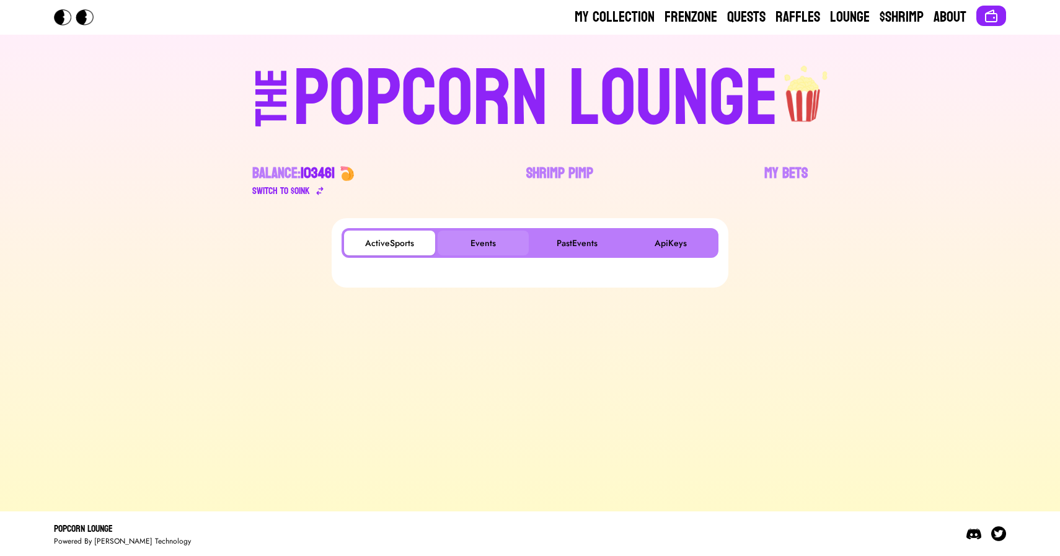
click at [480, 249] on button "Events" at bounding box center [483, 243] width 91 height 25
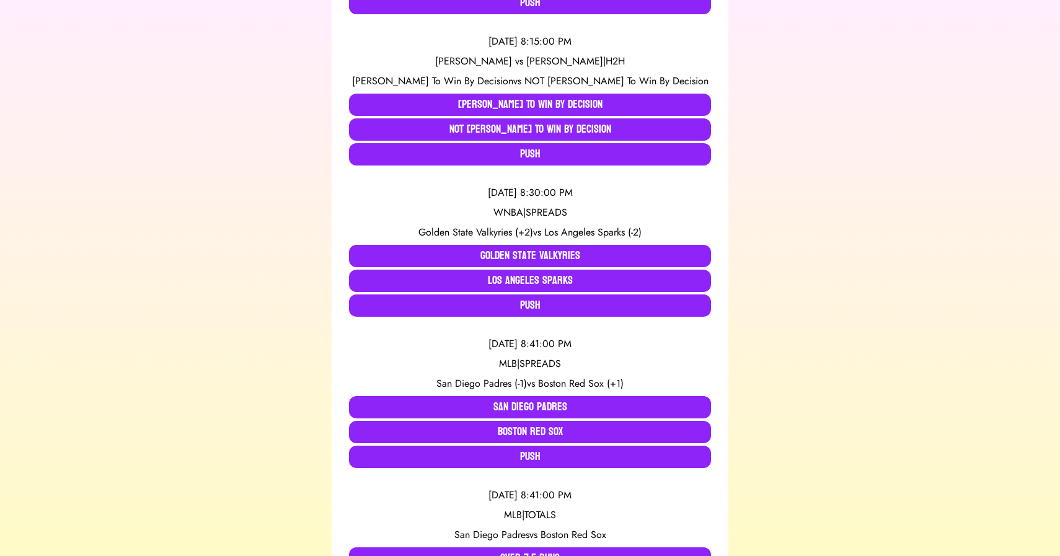
scroll to position [3440, 0]
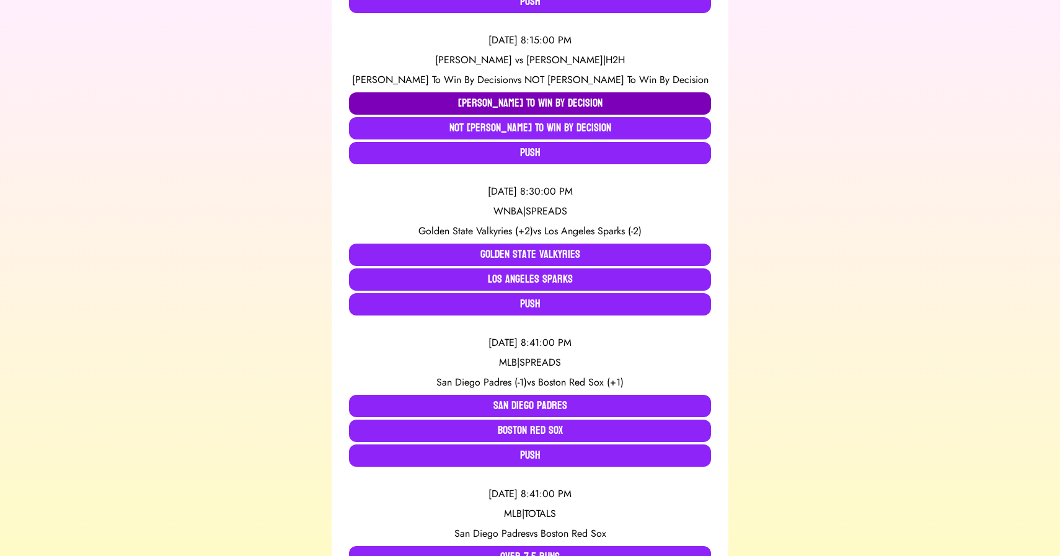
click at [419, 107] on button "Iasmin Lucindo To Win By Decision" at bounding box center [530, 103] width 362 height 22
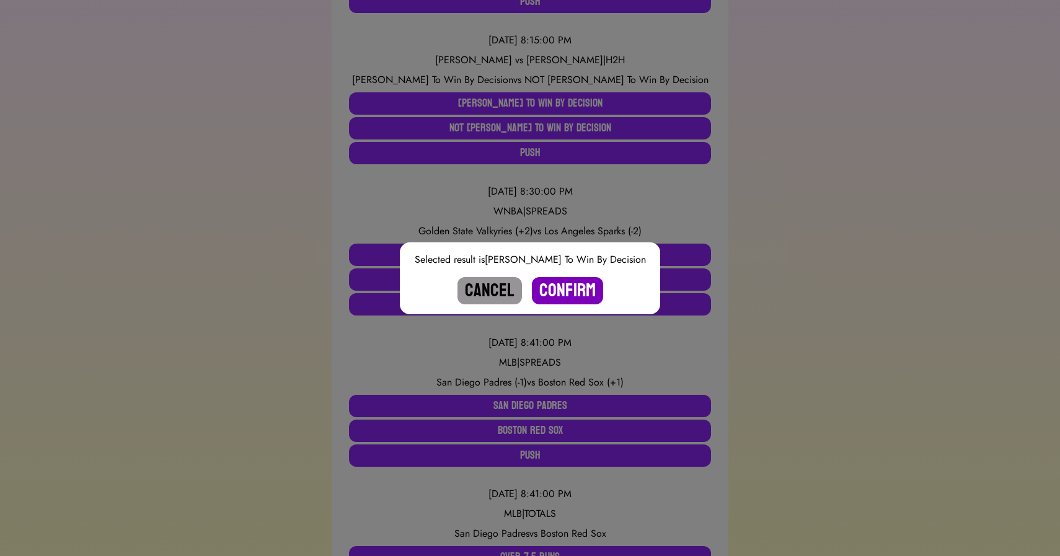
click at [570, 288] on button "Confirm" at bounding box center [567, 290] width 71 height 27
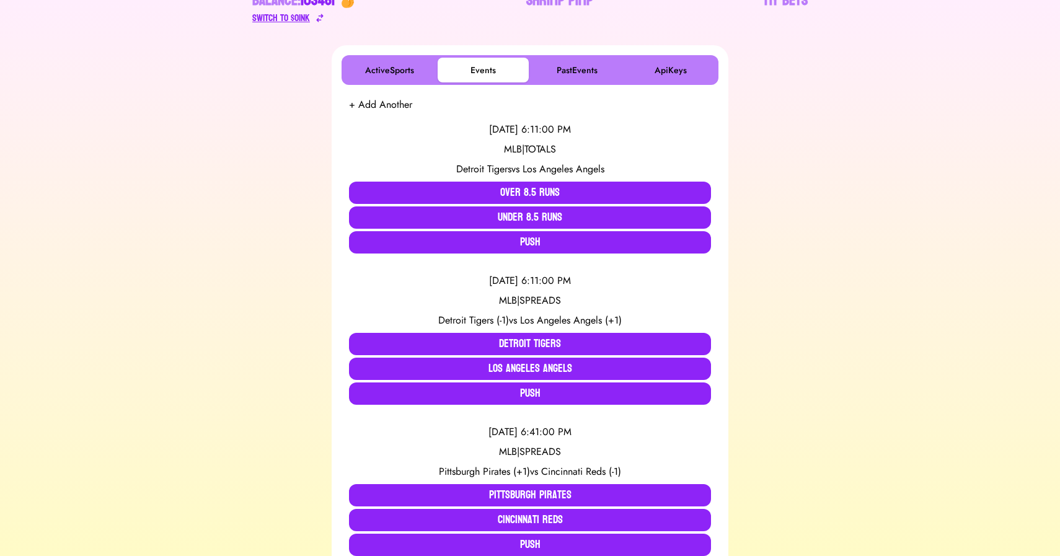
scroll to position [267, 0]
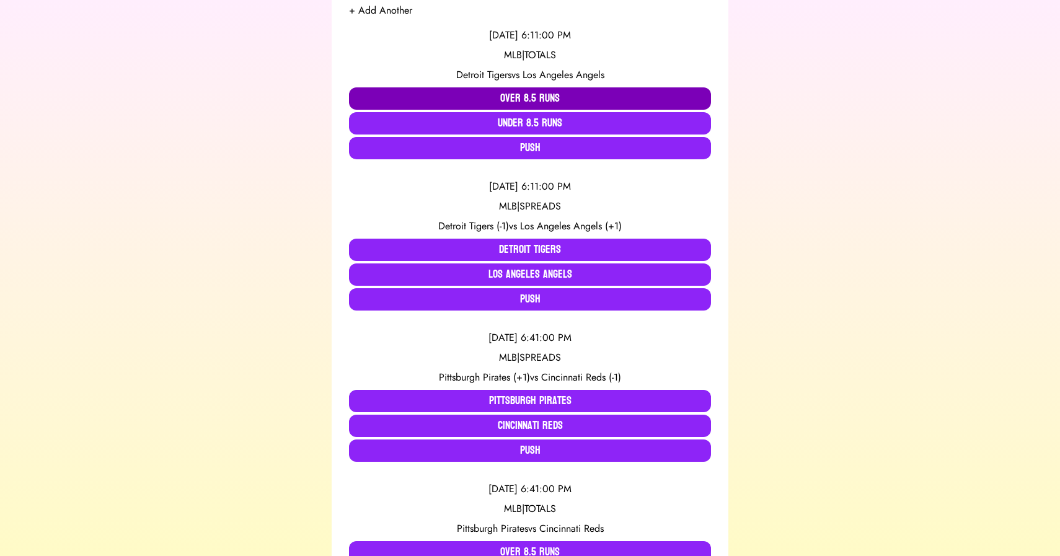
click at [451, 99] on button "Over 8.5 Runs" at bounding box center [530, 98] width 362 height 22
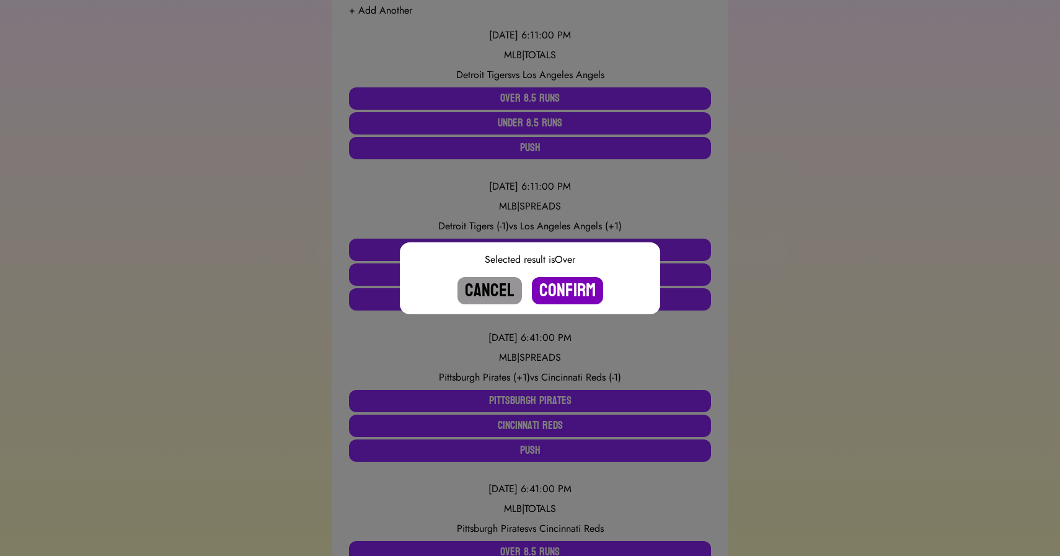
click at [561, 286] on button "Confirm" at bounding box center [567, 290] width 71 height 27
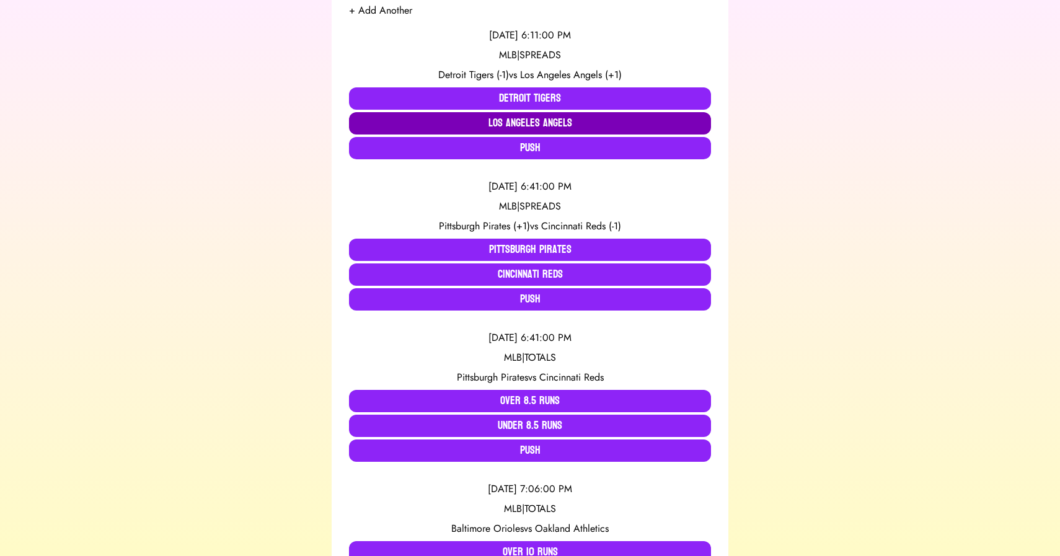
click at [548, 120] on button "Los Angeles Angels" at bounding box center [530, 123] width 362 height 22
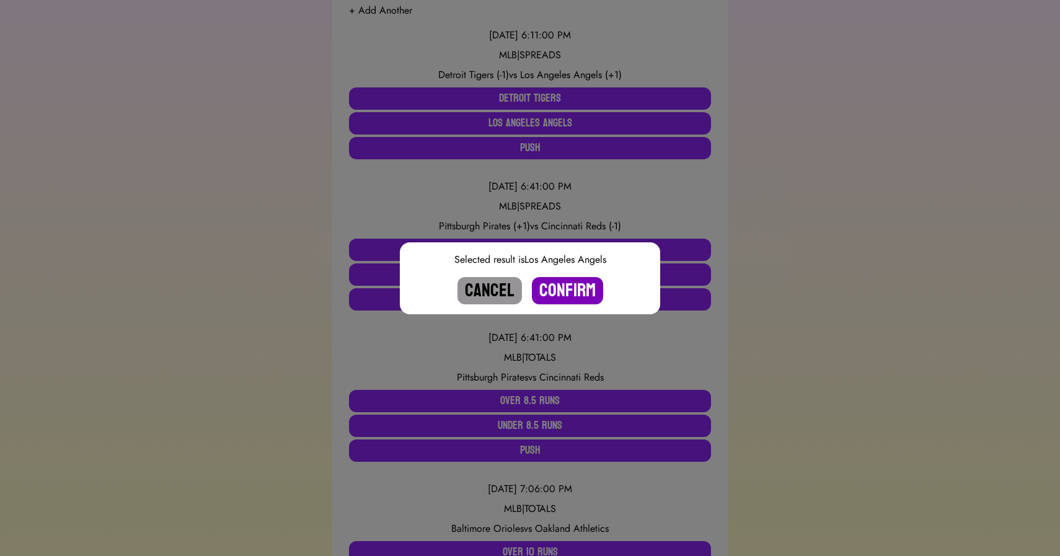
click at [569, 290] on button "Confirm" at bounding box center [567, 290] width 71 height 27
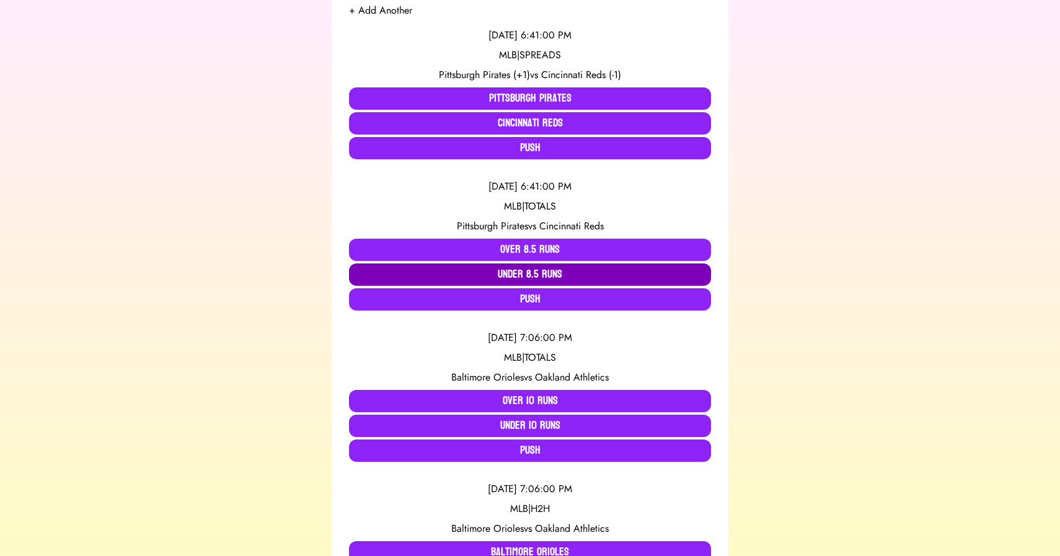
click at [487, 273] on button "Under 8.5 Runs" at bounding box center [530, 275] width 362 height 22
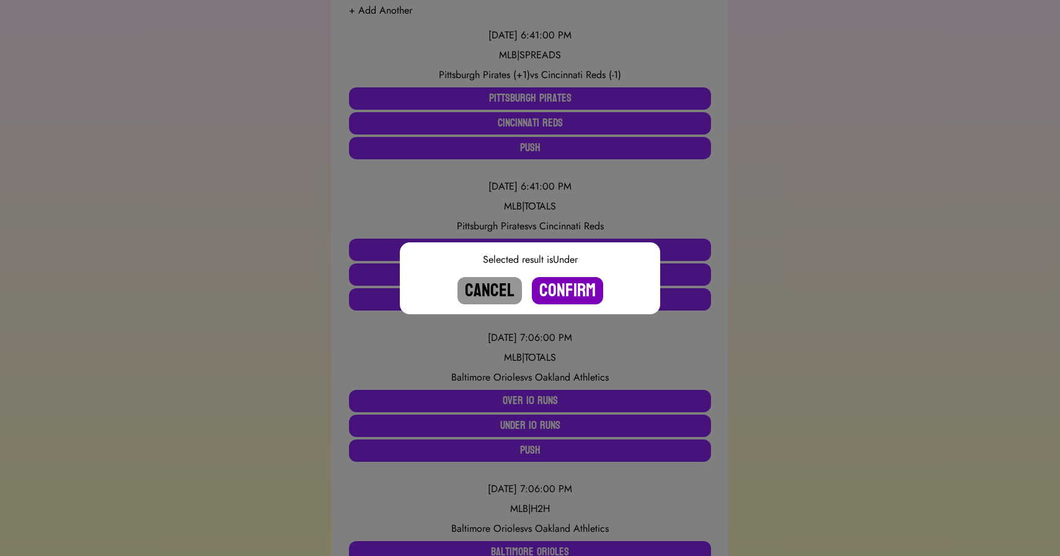
click at [576, 292] on button "Confirm" at bounding box center [567, 290] width 71 height 27
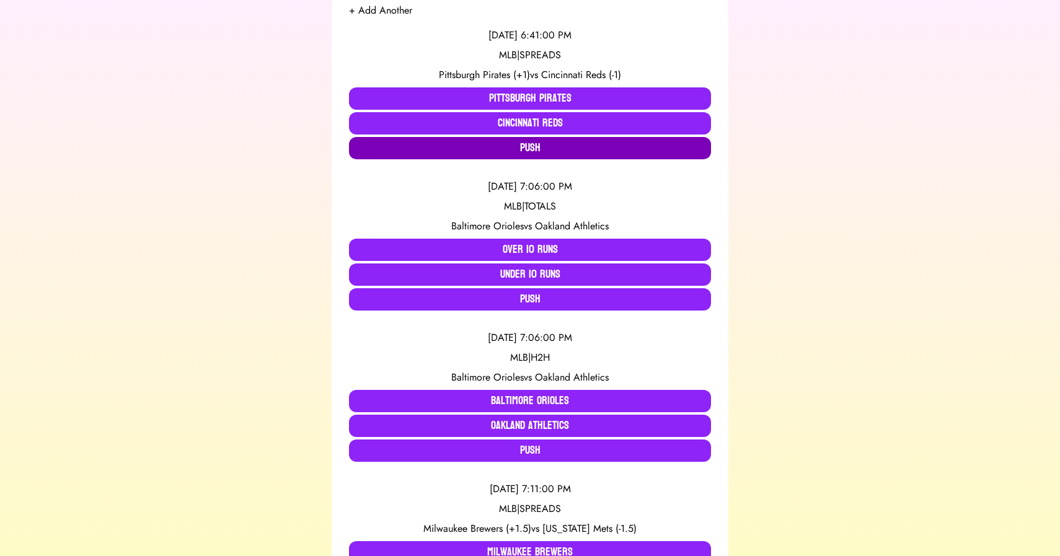
click at [487, 146] on button "Push" at bounding box center [530, 148] width 362 height 22
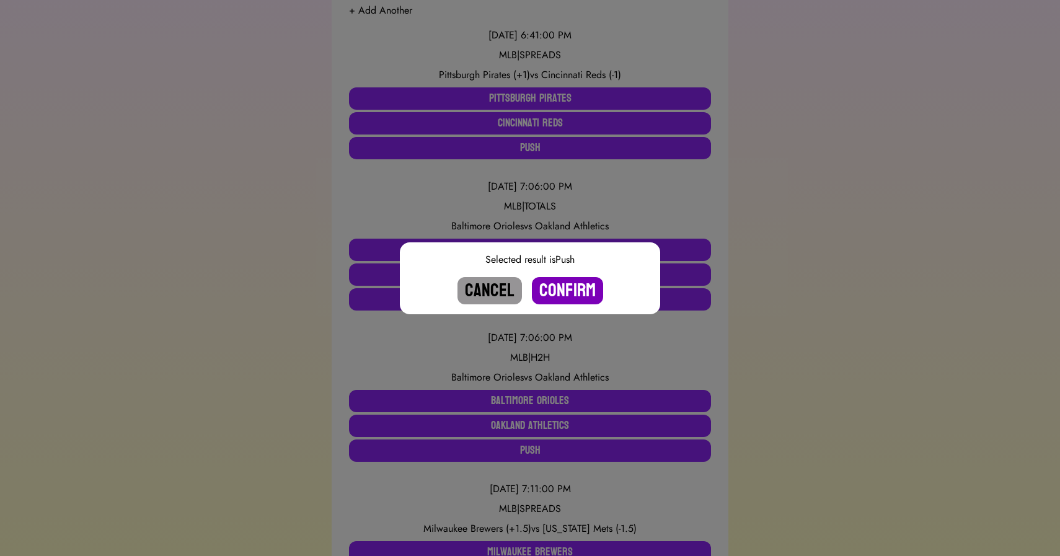
click at [564, 287] on button "Confirm" at bounding box center [567, 290] width 71 height 27
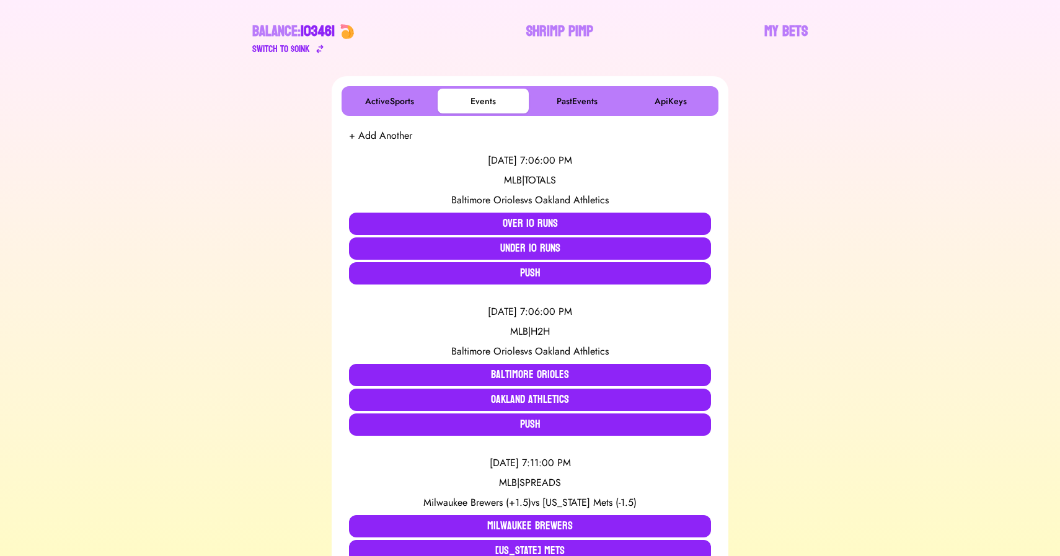
scroll to position [0, 0]
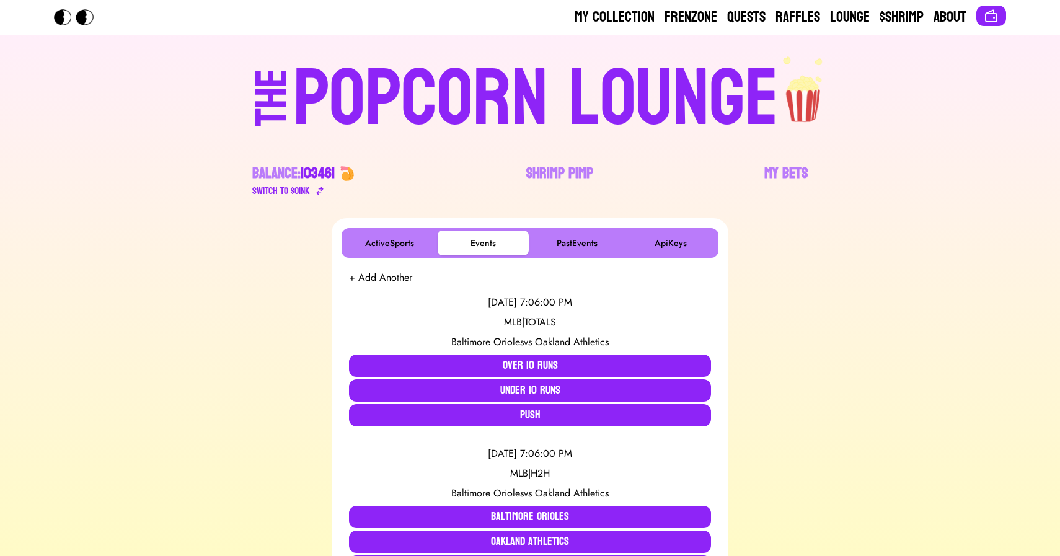
click at [587, 76] on div "POPCORN LOUNGE" at bounding box center [536, 99] width 486 height 79
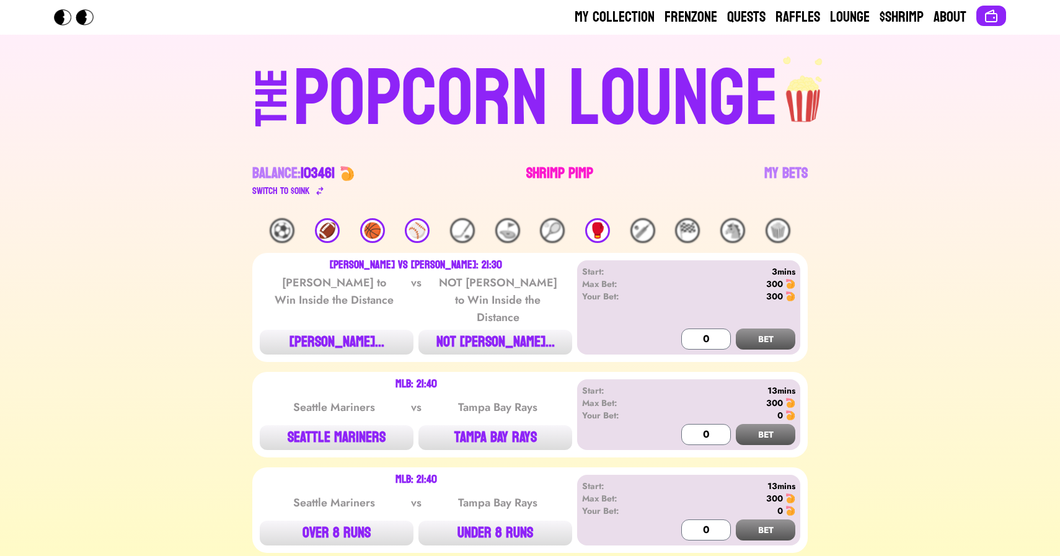
click at [543, 177] on link "Shrimp Pimp" at bounding box center [559, 181] width 67 height 35
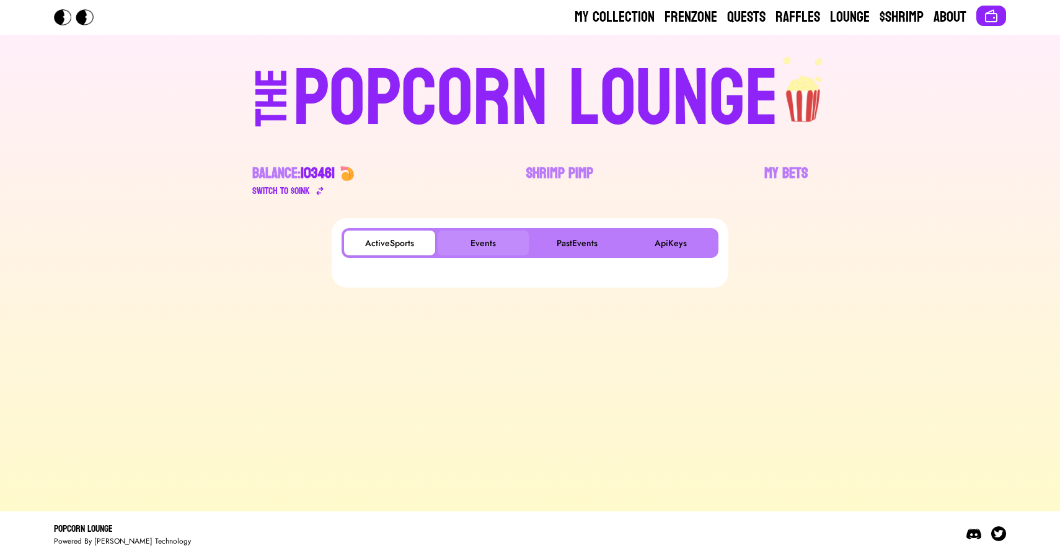
click at [479, 246] on button "Events" at bounding box center [483, 243] width 91 height 25
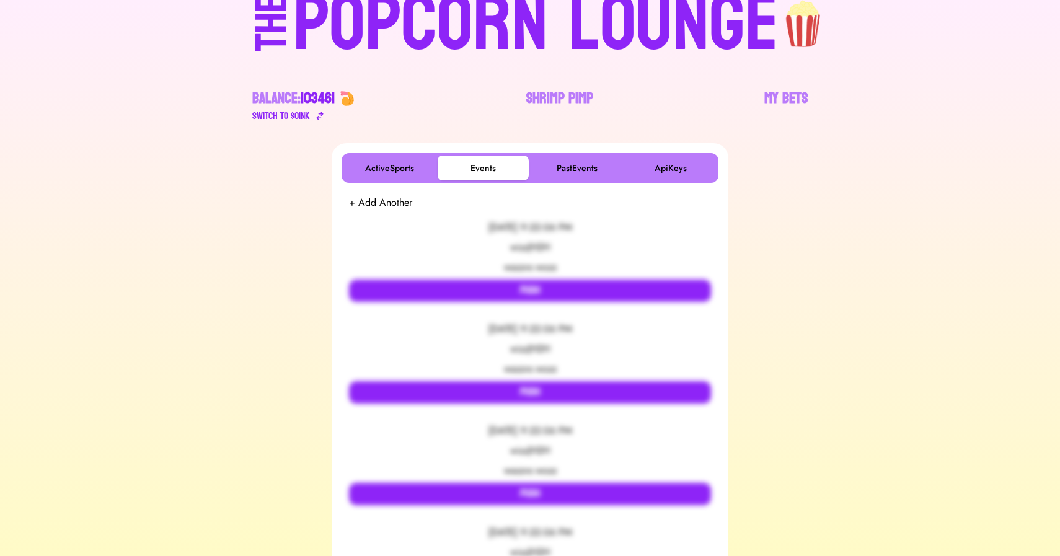
scroll to position [34, 0]
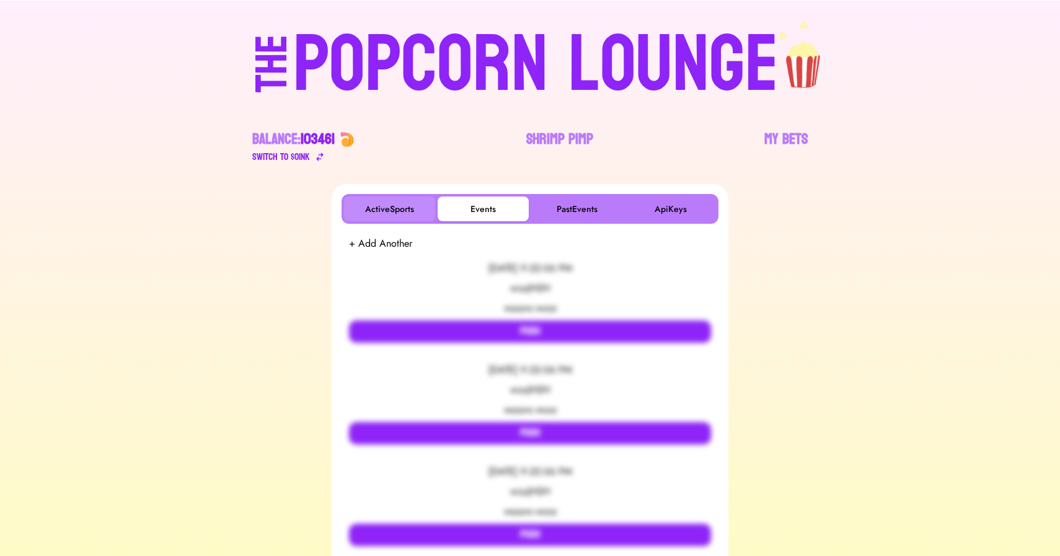
click at [370, 202] on button "ActiveSports" at bounding box center [389, 209] width 91 height 25
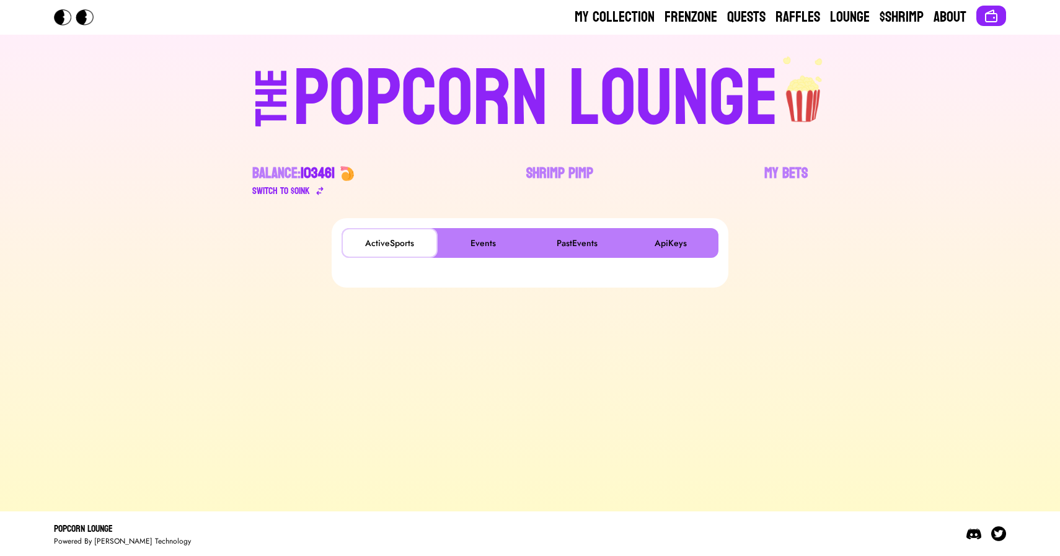
scroll to position [0, 0]
click at [486, 236] on button "Events" at bounding box center [483, 243] width 91 height 25
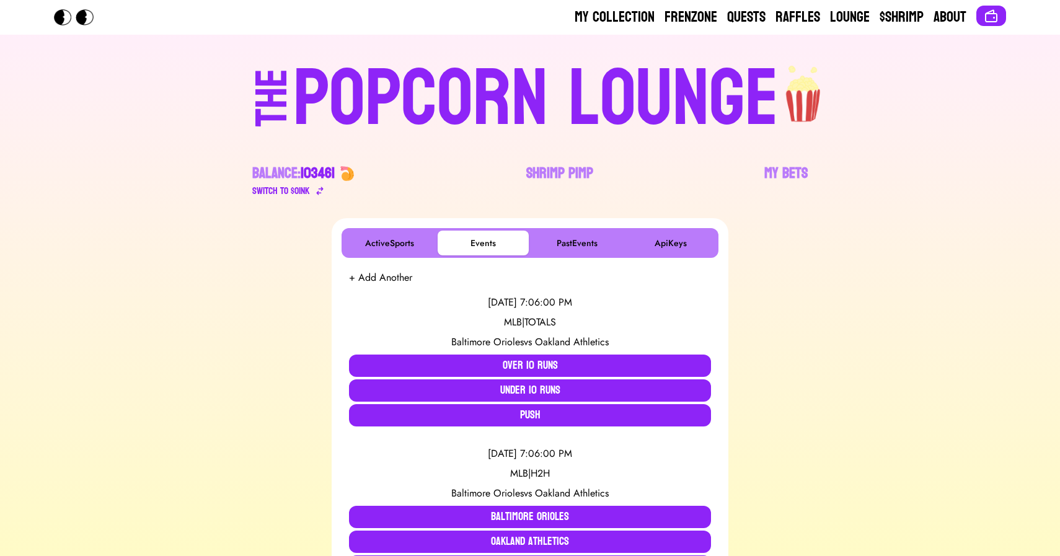
scroll to position [3070, 0]
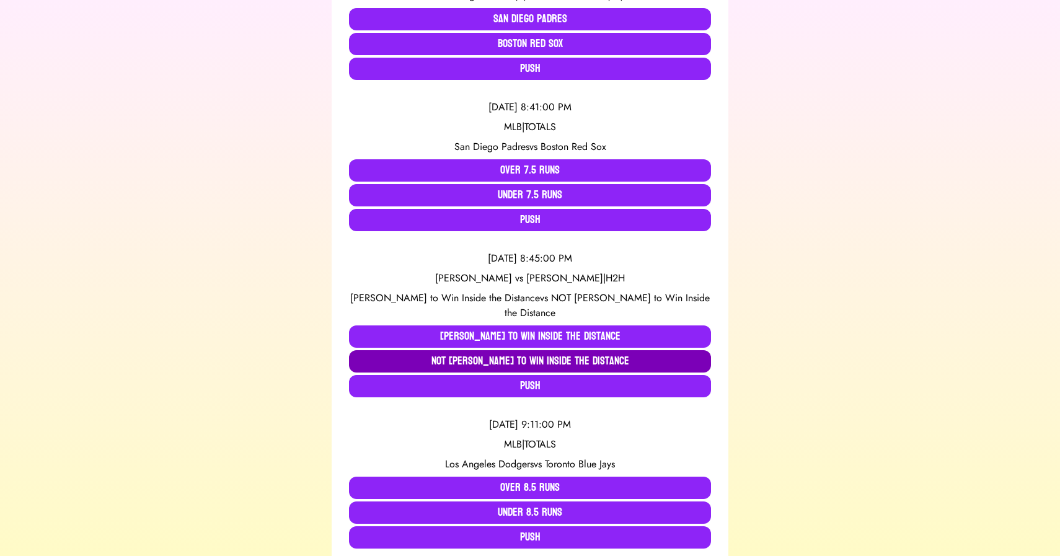
click at [449, 358] on button "NOT Steve Erceg to Win Inside the Distance" at bounding box center [530, 361] width 362 height 22
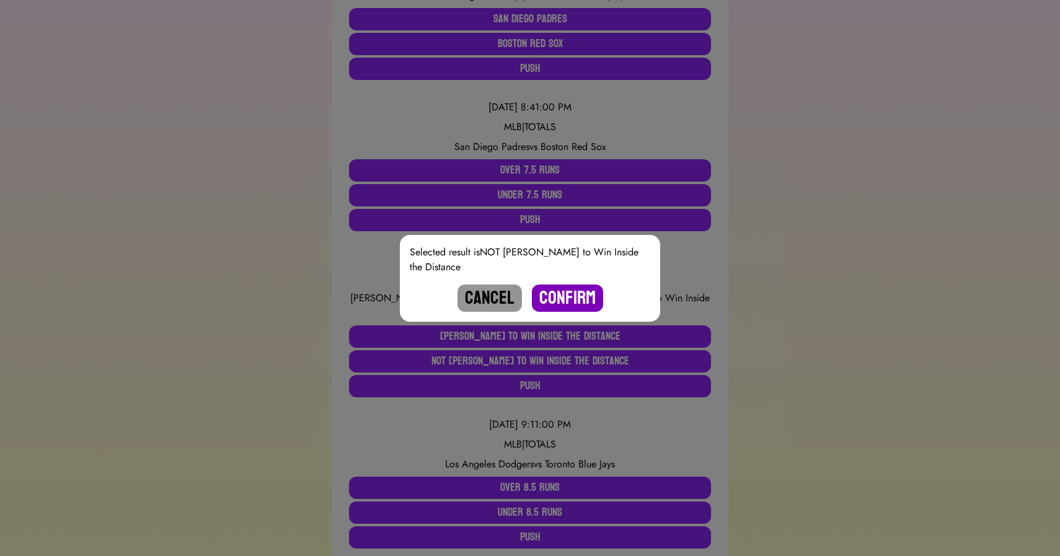
click at [560, 302] on button "Confirm" at bounding box center [567, 298] width 71 height 27
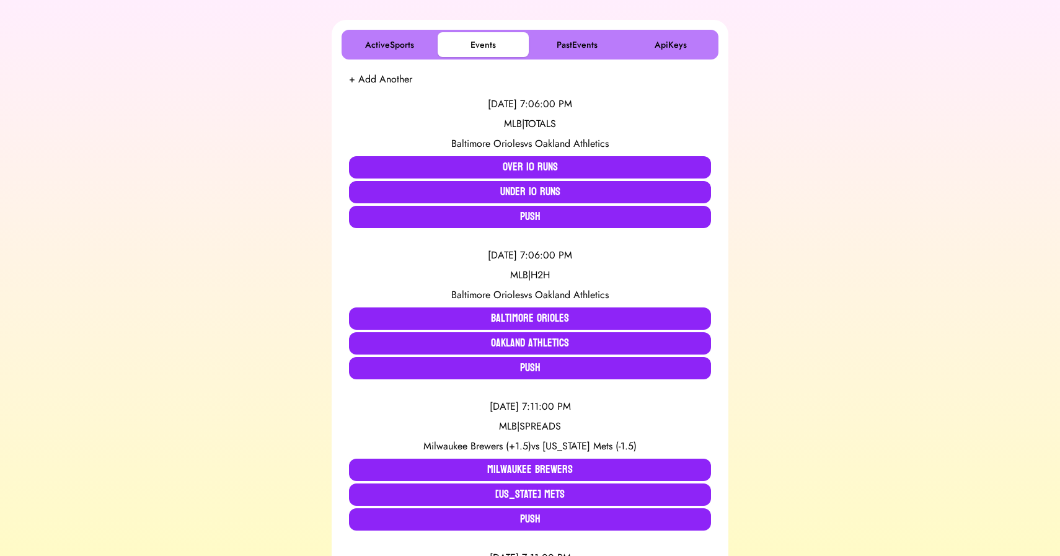
scroll to position [518, 0]
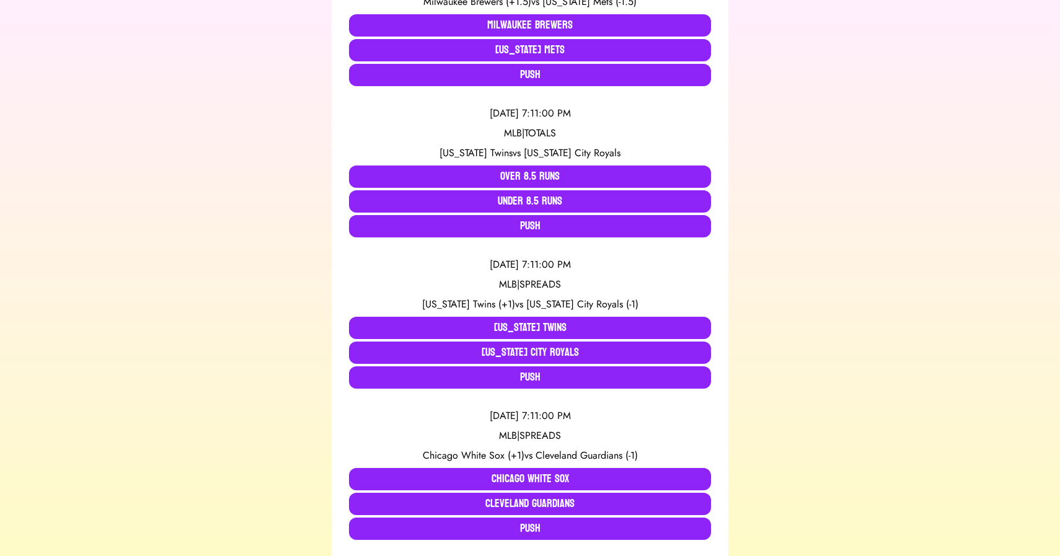
scroll to position [645, 0]
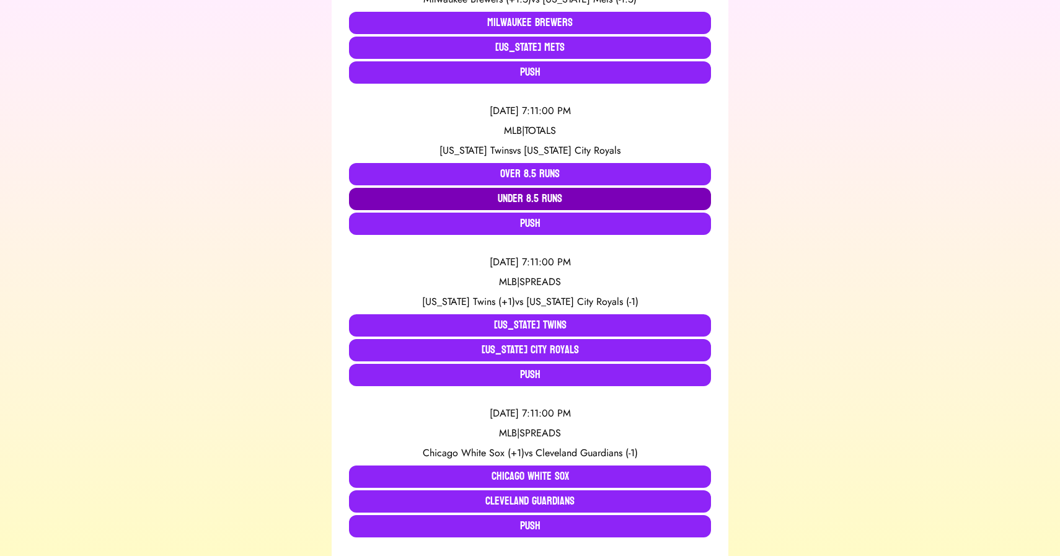
click at [541, 198] on button "Under 8.5 Runs" at bounding box center [530, 199] width 362 height 22
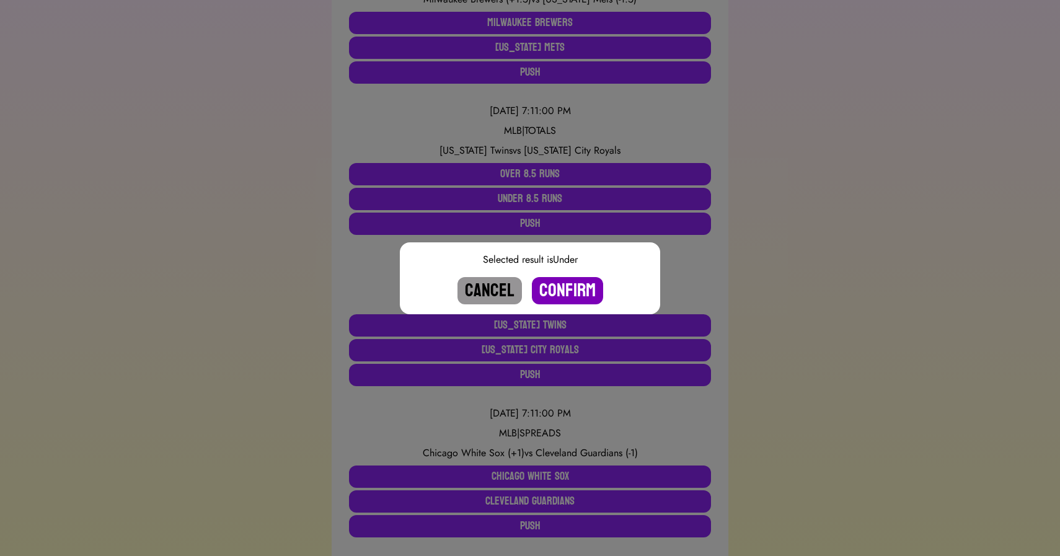
click at [562, 289] on button "Confirm" at bounding box center [567, 290] width 71 height 27
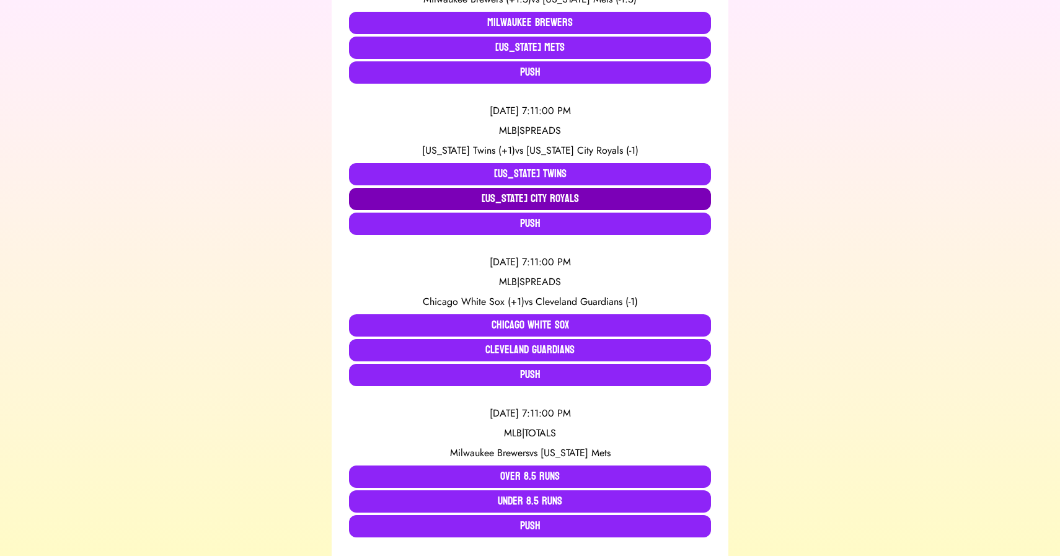
click at [543, 203] on button "Kansas City Royals" at bounding box center [530, 199] width 362 height 22
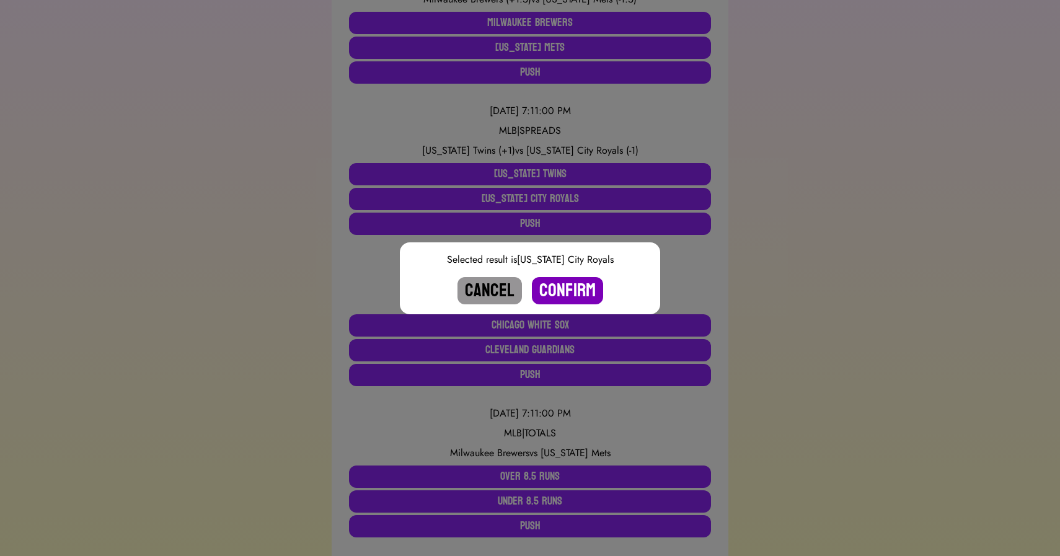
click at [578, 292] on button "Confirm" at bounding box center [567, 290] width 71 height 27
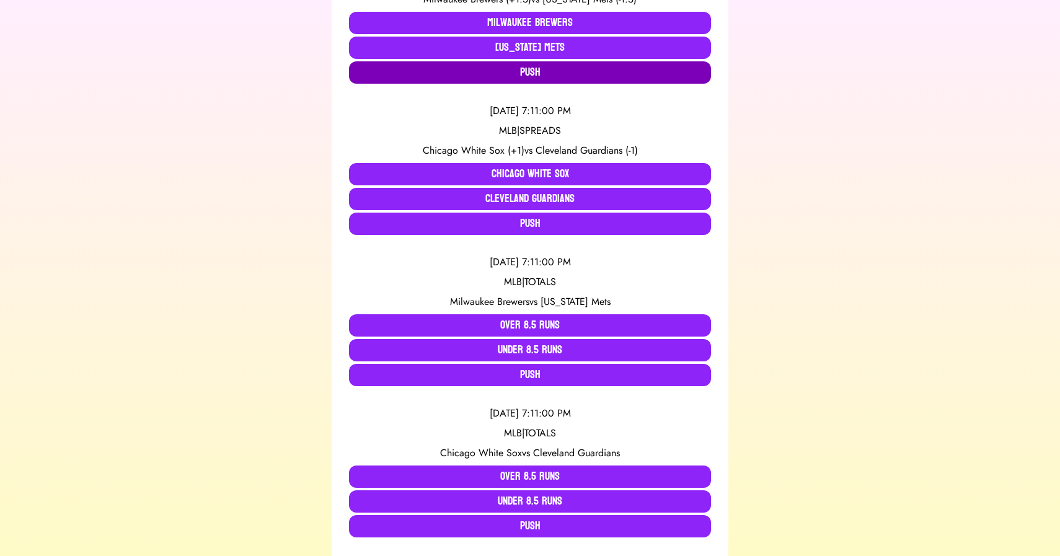
scroll to position [0, 0]
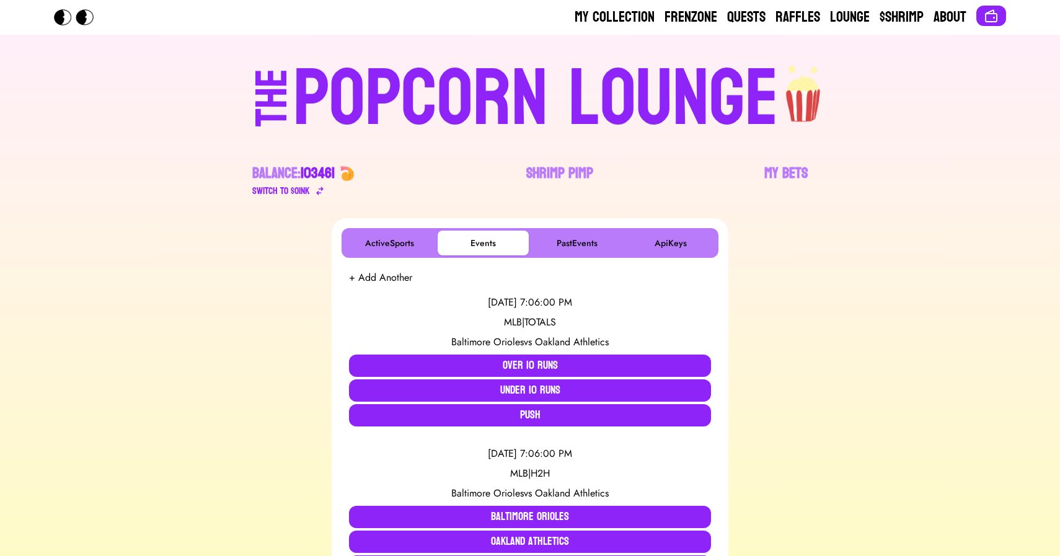
click at [611, 91] on div "POPCORN LOUNGE" at bounding box center [536, 99] width 486 height 79
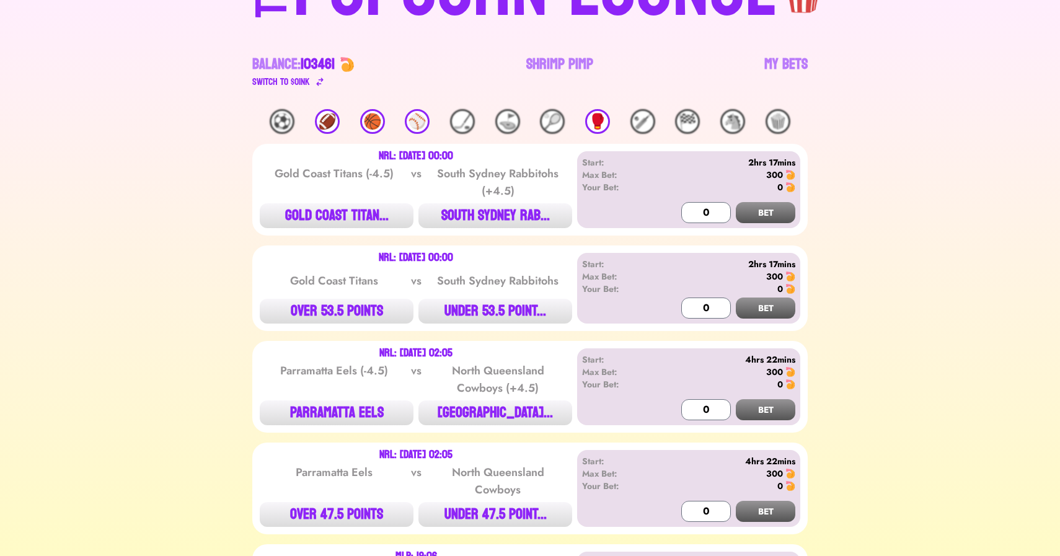
scroll to position [111, 0]
